Goal: Task Accomplishment & Management: Check status

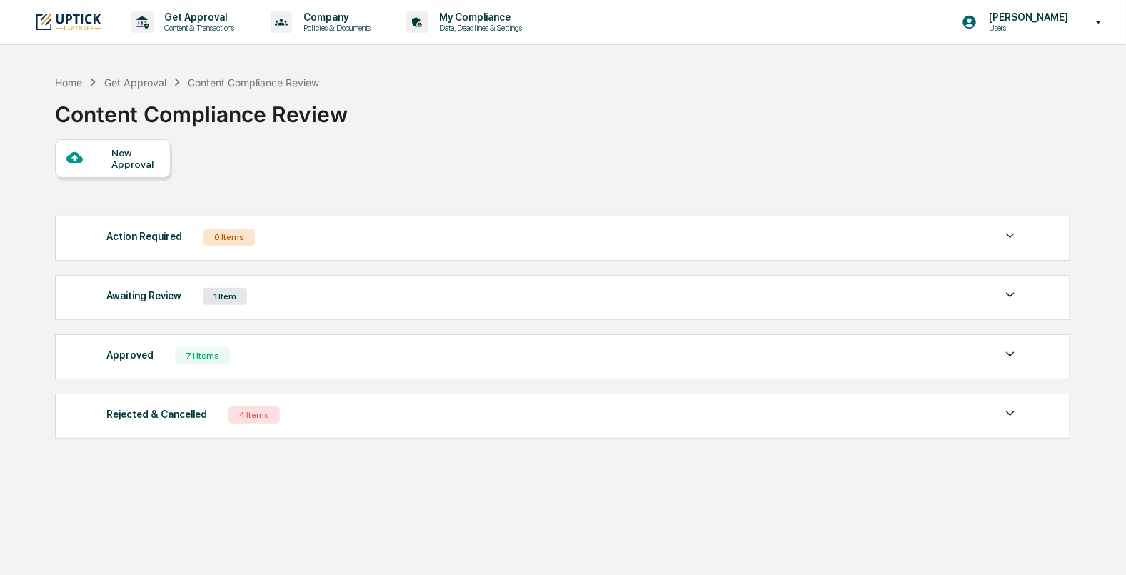
click at [421, 299] on div "Awaiting Review 1 Item" at bounding box center [562, 296] width 912 height 20
click at [173, 309] on div "Awaiting Review 1 Item File Name Review Id Created Date Requested By Compliance…" at bounding box center [562, 297] width 1015 height 45
click at [176, 296] on div "Awaiting Review" at bounding box center [143, 295] width 75 height 19
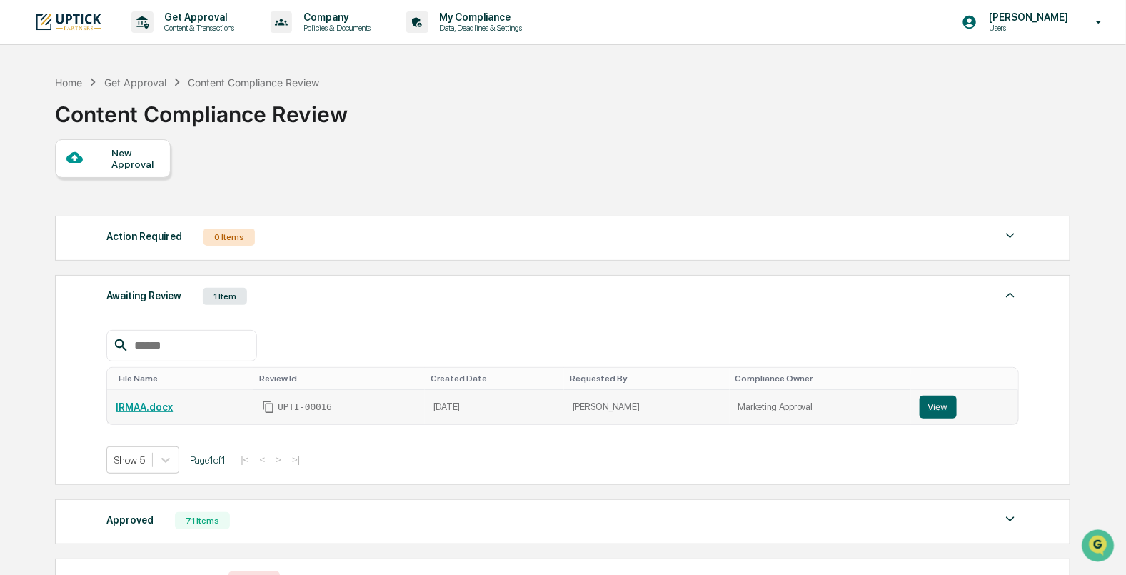
click at [159, 407] on link "IRMAA.docx" at bounding box center [144, 406] width 57 height 11
